Goal: Task Accomplishment & Management: Use online tool/utility

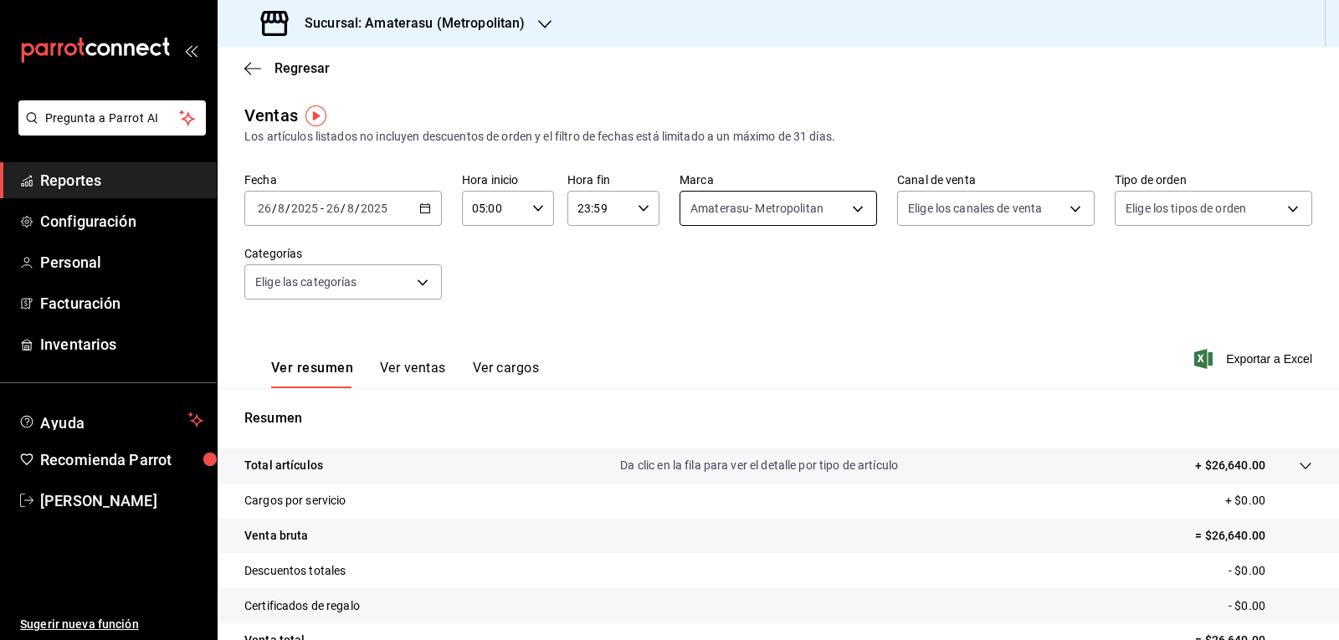
click at [807, 213] on body "Pregunta a Parrot AI Reportes Configuración Personal Facturación Inventarios Ay…" at bounding box center [669, 320] width 1339 height 640
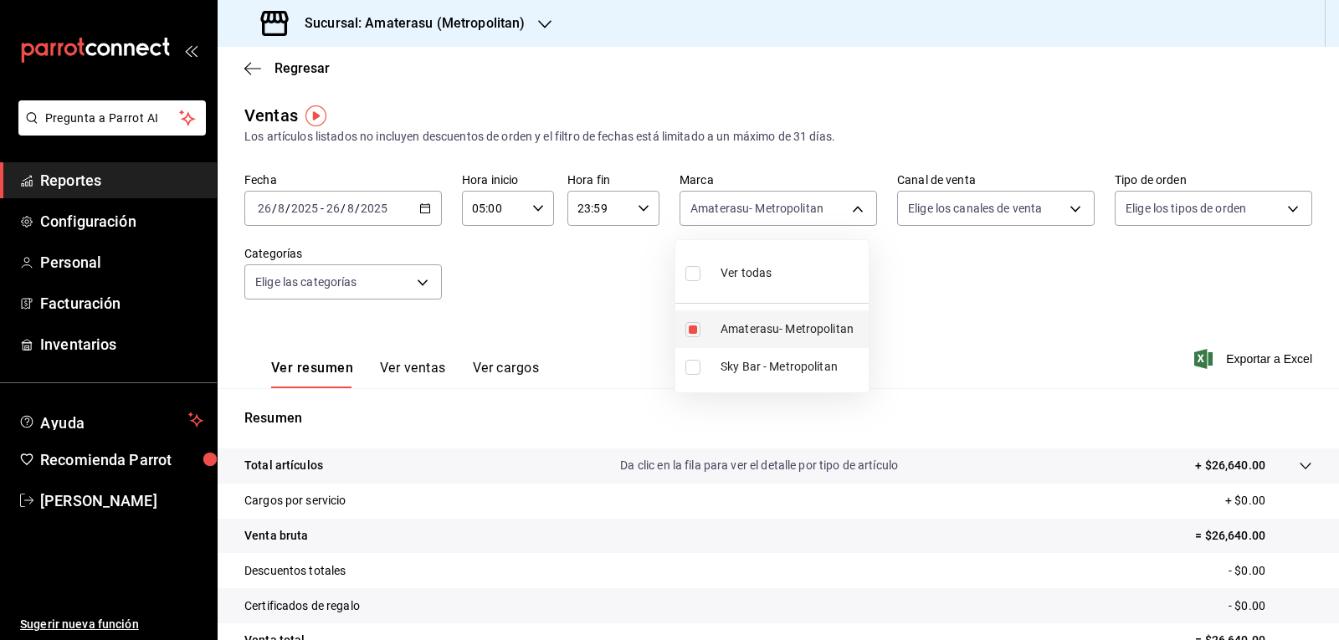
click at [742, 317] on li "Amaterasu- Metropolitan" at bounding box center [772, 330] width 193 height 38
checkbox input "false"
click at [729, 328] on span "Amaterasu- Metropolitan" at bounding box center [791, 330] width 141 height 18
type input "e4cd7fcb-d45b-43ae-a99f-ad4ccfcd9032"
checkbox input "true"
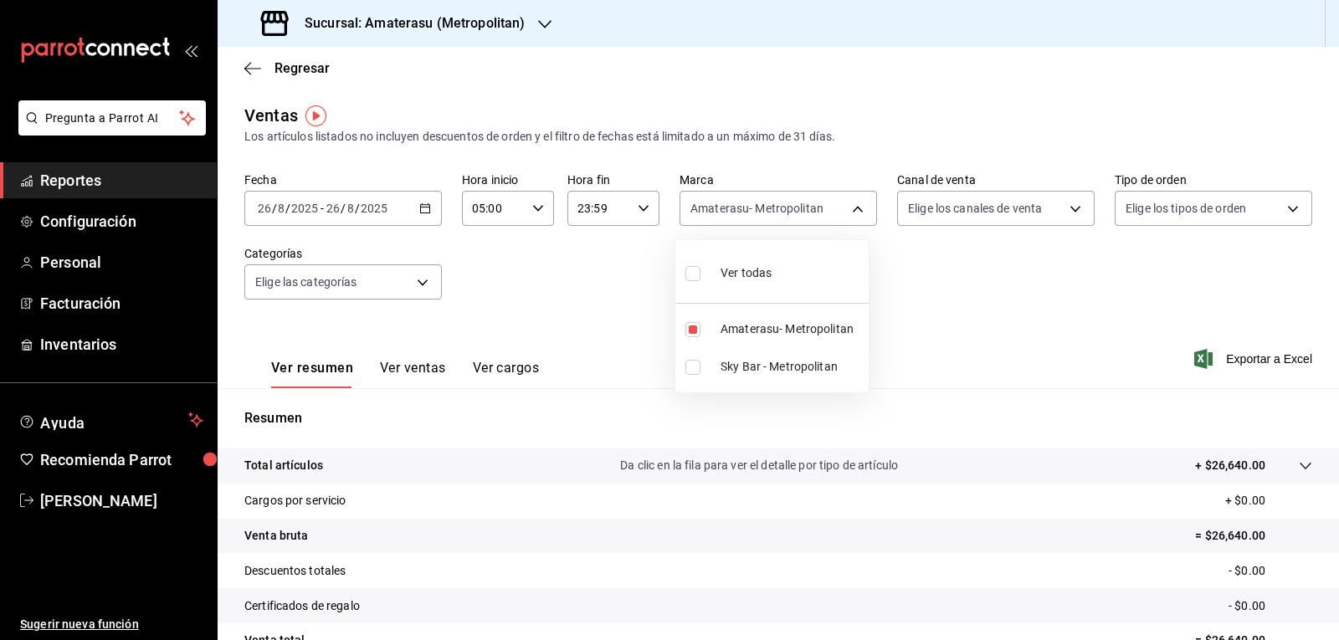
click at [581, 301] on div at bounding box center [669, 320] width 1339 height 640
click at [749, 196] on body "Pregunta a Parrot AI Reportes Configuración Personal Facturación Inventarios Ay…" at bounding box center [669, 320] width 1339 height 640
click at [694, 341] on li "Amaterasu- Metropolitan" at bounding box center [772, 330] width 193 height 38
checkbox input "false"
click at [696, 374] on input "checkbox" at bounding box center [693, 367] width 15 height 15
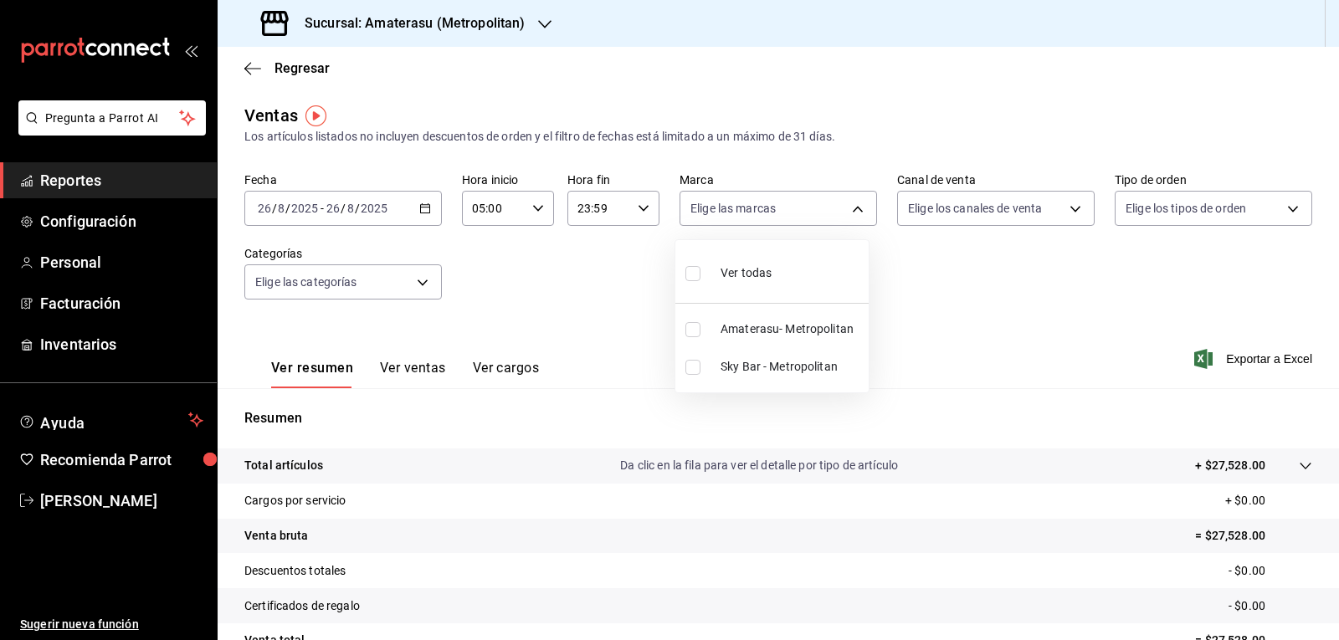
checkbox input "true"
type input "f3afaab8-8c3d-4e49-a299-af9bdf6027b2"
click at [505, 271] on div at bounding box center [669, 320] width 1339 height 640
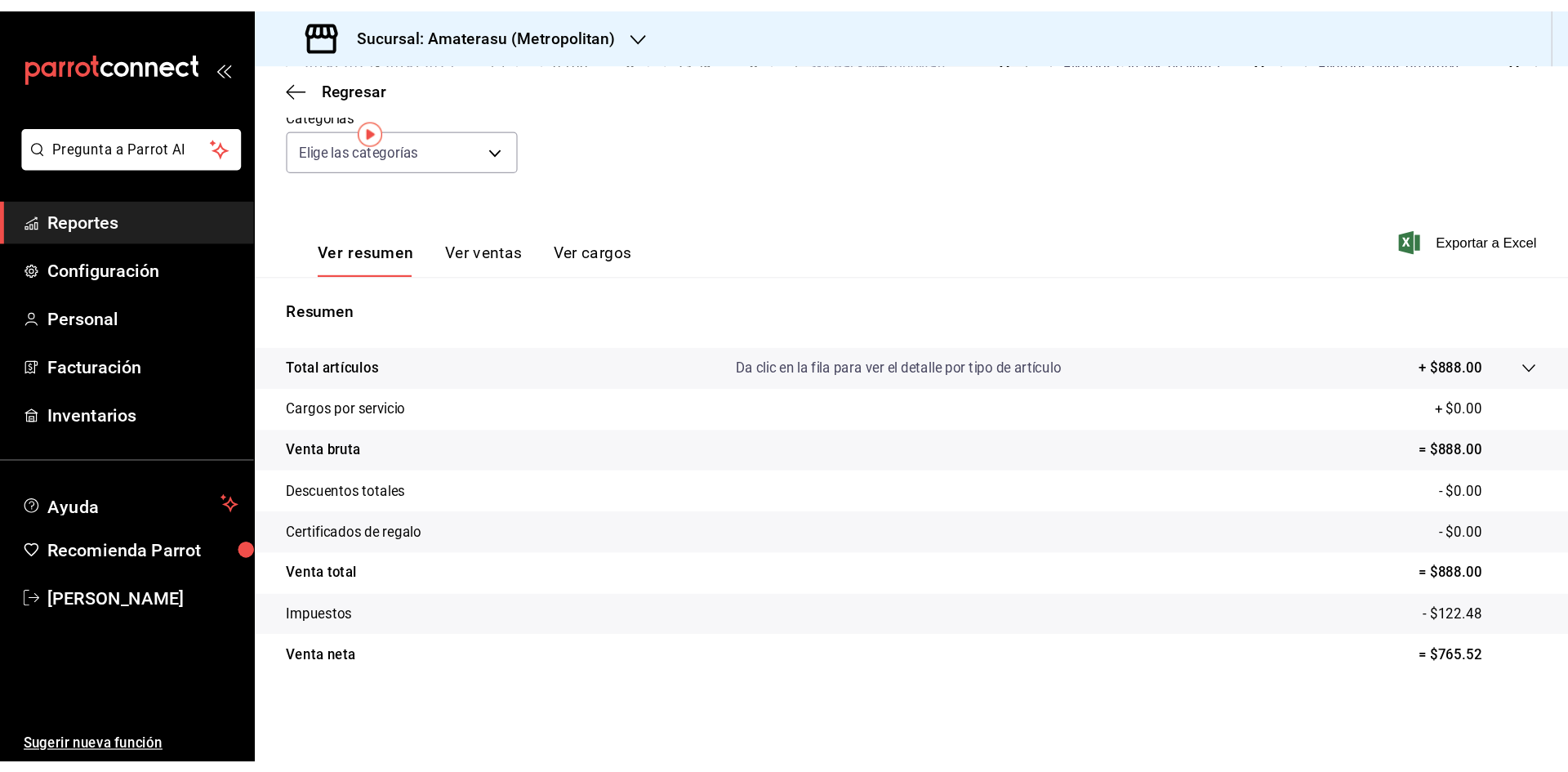
scroll to position [11, 0]
